Goal: Task Accomplishment & Management: Manage account settings

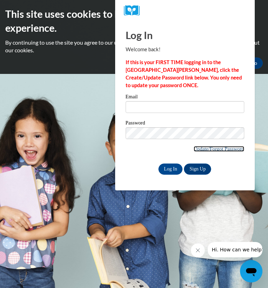
click at [233, 148] on link "Update/Forgot Password" at bounding box center [219, 149] width 51 height 6
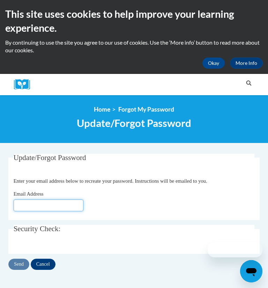
click at [57, 203] on input "Email Address" at bounding box center [49, 206] width 70 height 12
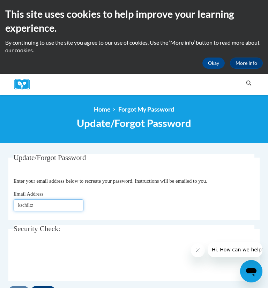
type input "[EMAIL_ADDRESS][DOMAIN_NAME]"
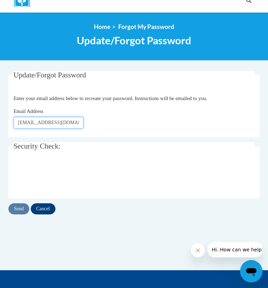
scroll to position [88, 0]
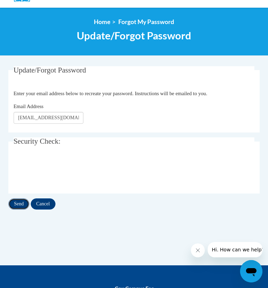
click at [22, 206] on input "Send" at bounding box center [18, 203] width 21 height 11
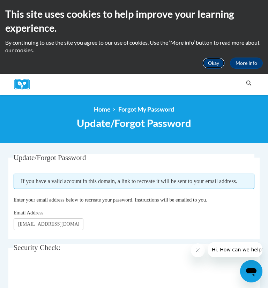
click at [218, 68] on button "Okay" at bounding box center [213, 63] width 22 height 11
